Goal: Task Accomplishment & Management: Manage account settings

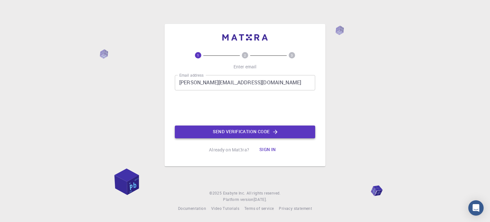
click at [228, 131] on button "Send verification code" at bounding box center [245, 131] width 140 height 13
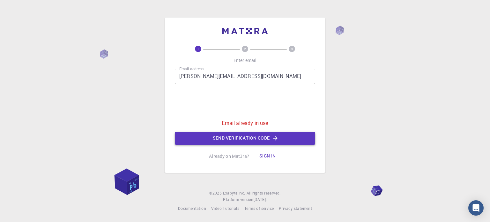
click at [272, 141] on button "Send verification code" at bounding box center [245, 138] width 140 height 13
click at [275, 156] on button "Sign in" at bounding box center [267, 156] width 27 height 13
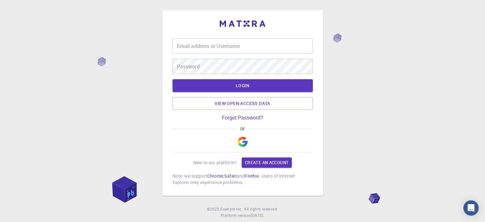
click at [253, 49] on input "Email address or Username" at bounding box center [243, 45] width 140 height 15
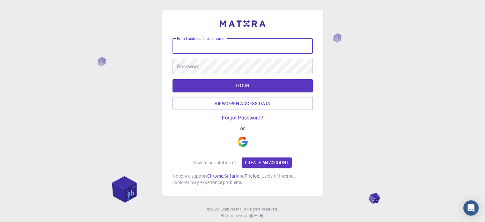
click at [152, 74] on div "Email address or Username Email address or Username Password Password LOGIN Vie…" at bounding box center [242, 119] width 485 height 238
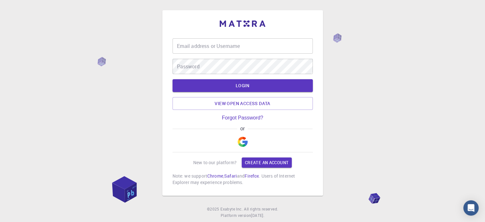
click at [207, 45] on input "Email address or Username" at bounding box center [243, 45] width 140 height 15
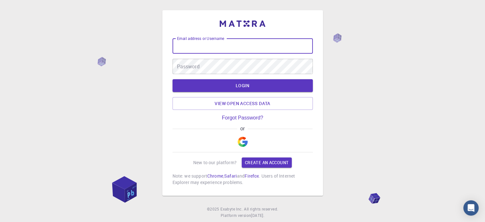
type input "[PERSON_NAME][EMAIL_ADDRESS][DOMAIN_NAME]"
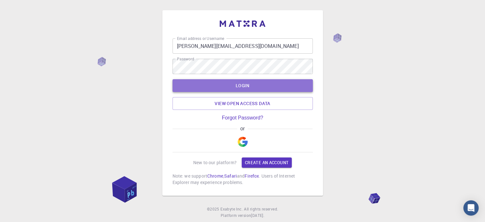
click at [231, 83] on button "LOGIN" at bounding box center [243, 85] width 140 height 13
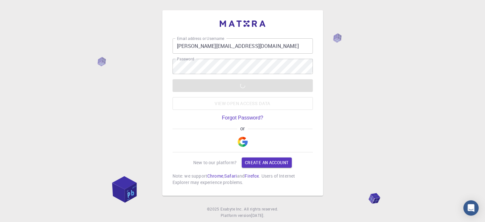
click at [247, 105] on div "LOGIN View open access data" at bounding box center [243, 94] width 140 height 31
click at [241, 131] on span "or" at bounding box center [242, 129] width 11 height 6
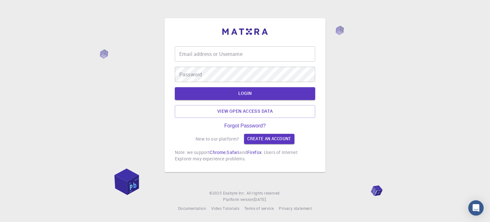
click at [222, 57] on input "Email address or Username" at bounding box center [245, 53] width 140 height 15
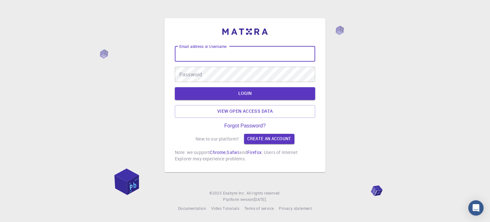
click at [225, 54] on input "Email address or Username" at bounding box center [245, 53] width 140 height 15
type input "[PERSON_NAME][EMAIL_ADDRESS][DOMAIN_NAME]"
click at [240, 90] on button "LOGIN" at bounding box center [245, 93] width 140 height 13
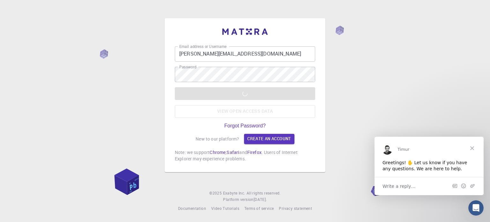
click at [268, 97] on div "LOGIN View open access data" at bounding box center [245, 102] width 140 height 31
